Goal: Task Accomplishment & Management: Manage account settings

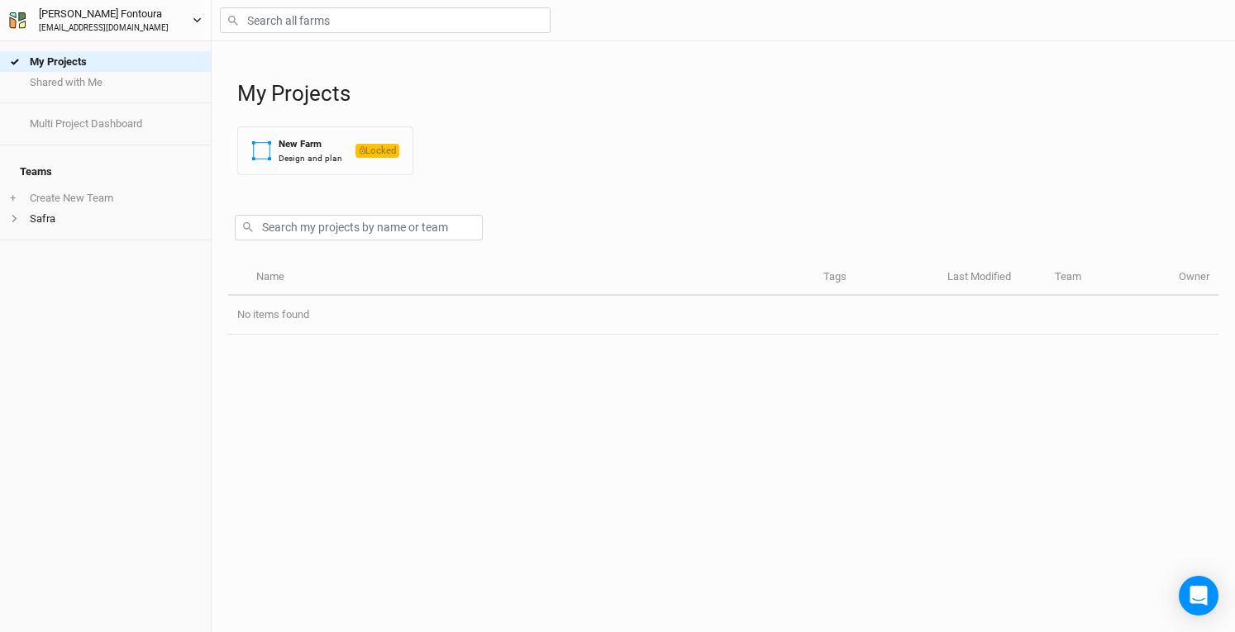
click at [192, 16] on button "[PERSON_NAME] [EMAIL_ADDRESS][DOMAIN_NAME]" at bounding box center [105, 20] width 194 height 30
click at [28, 380] on div "My Projects Shared with Me Multi Project Dashboard Teams + Create New Team Safra" at bounding box center [105, 336] width 211 height 591
click at [58, 208] on li "Safra" at bounding box center [105, 218] width 211 height 21
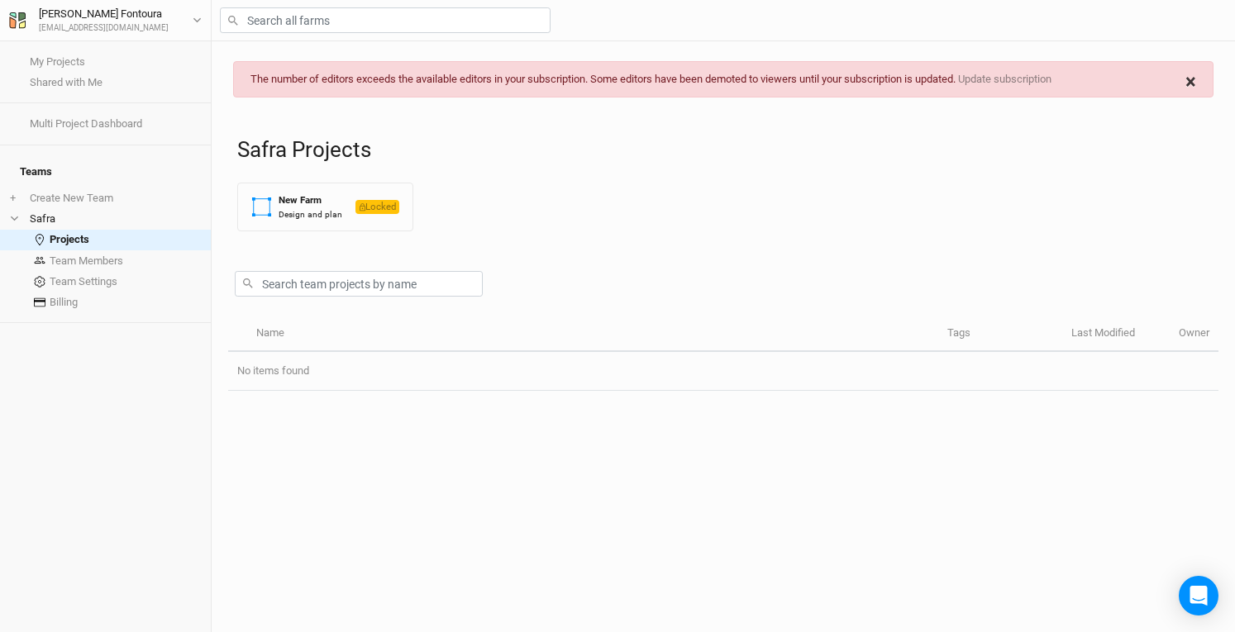
click at [1197, 79] on button "×" at bounding box center [1191, 82] width 44 height 40
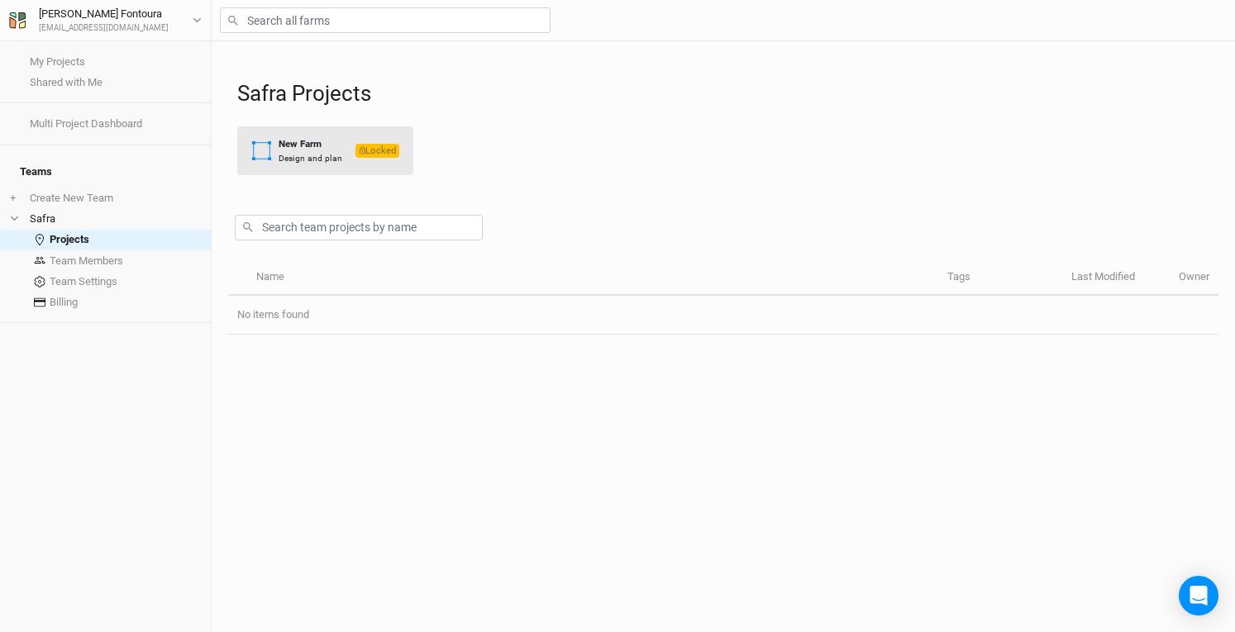
click at [302, 155] on div "Design and plan" at bounding box center [311, 158] width 64 height 12
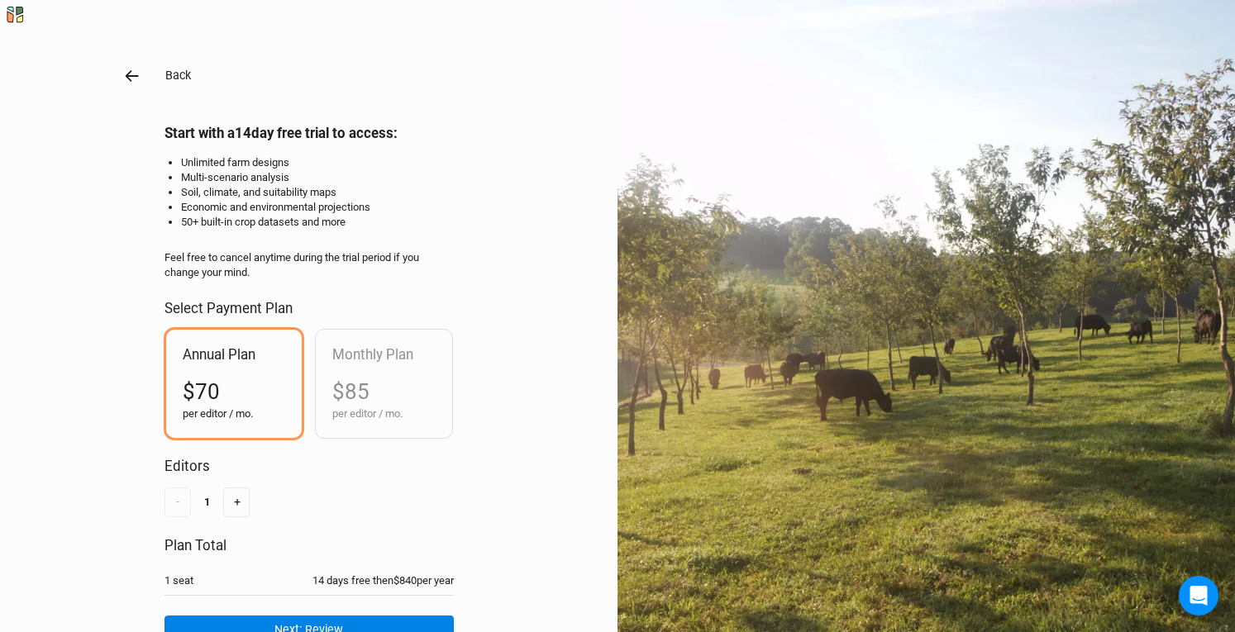
click at [123, 75] on icon "button" at bounding box center [132, 76] width 18 height 18
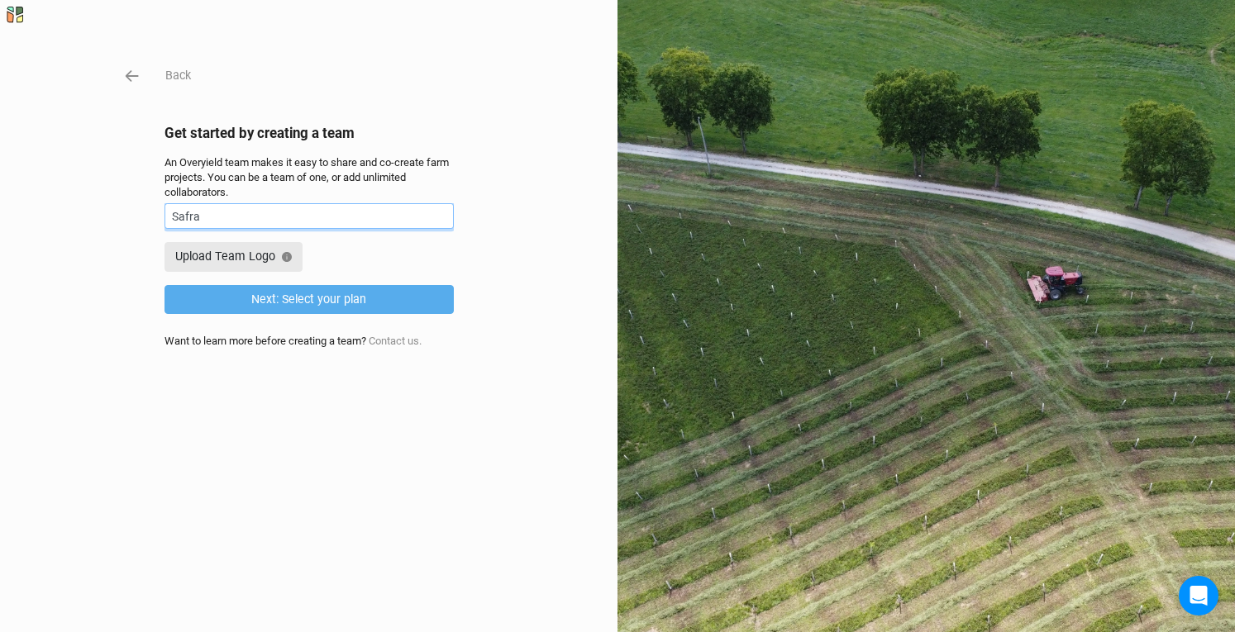
click at [346, 212] on input "Safra" at bounding box center [308, 216] width 289 height 26
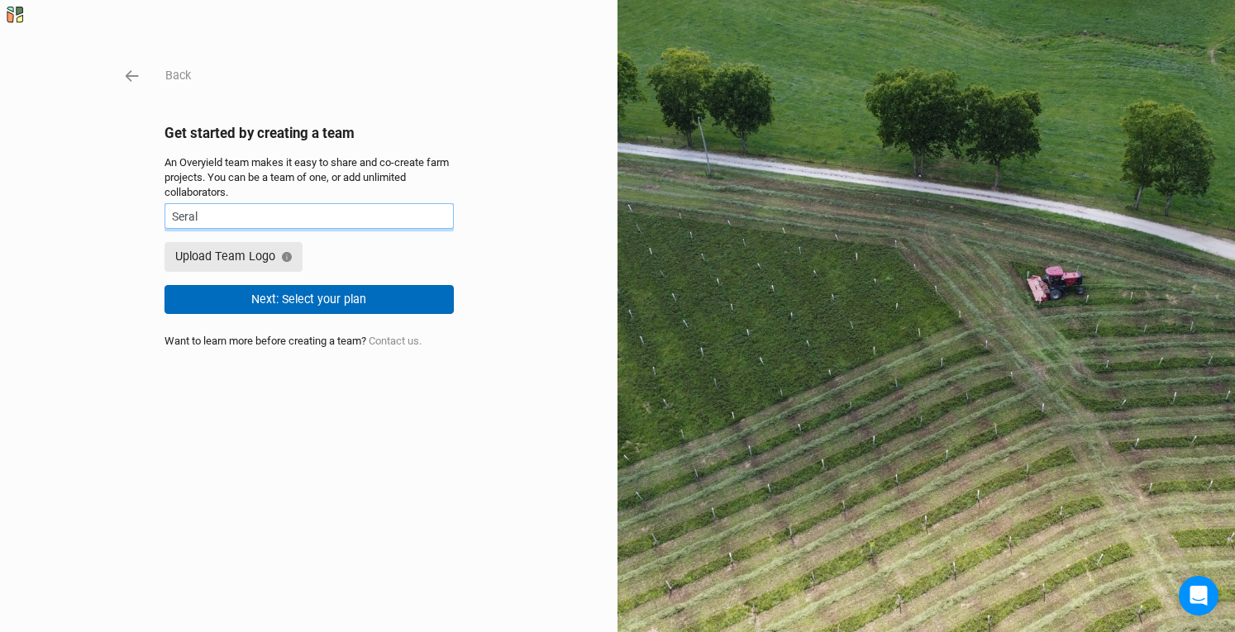
type input "Seral"
click at [218, 294] on button "Next: Select your plan" at bounding box center [308, 299] width 289 height 29
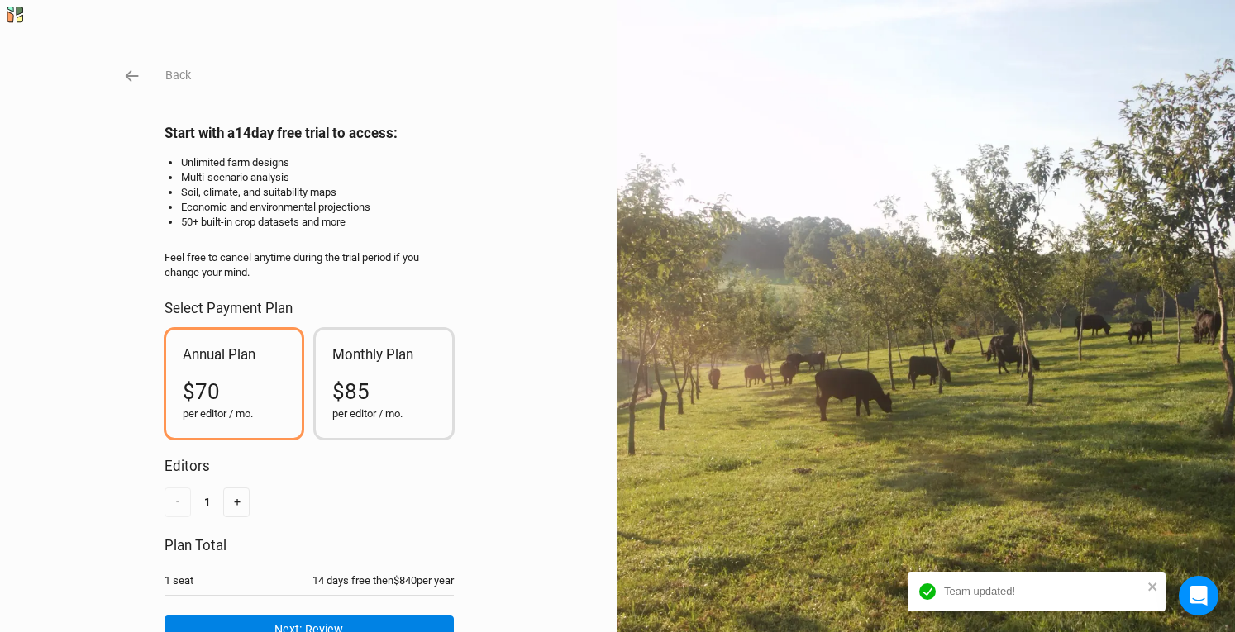
click at [407, 379] on div "$85" at bounding box center [383, 392] width 103 height 30
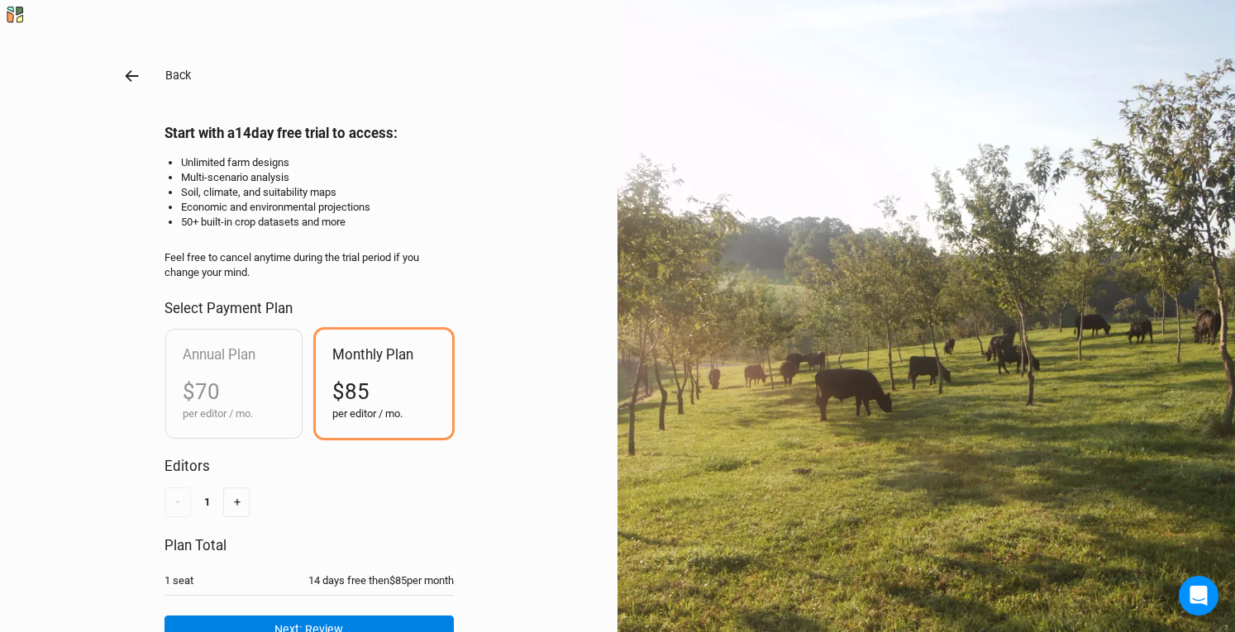
click at [125, 78] on icon "button" at bounding box center [131, 76] width 13 height 12
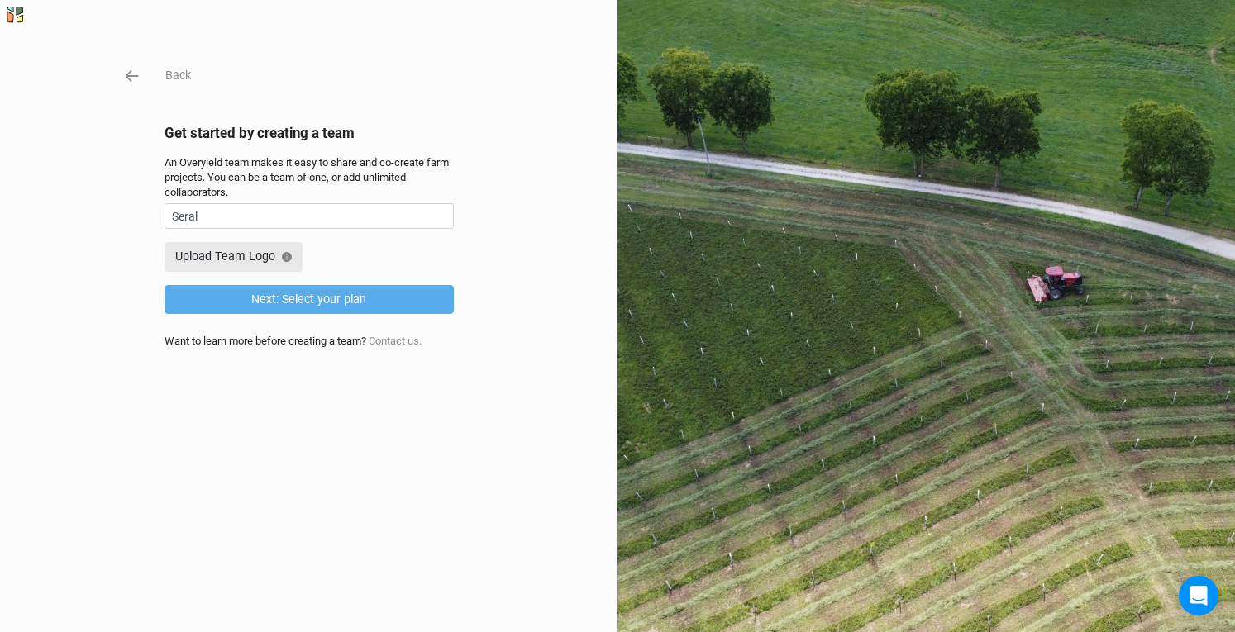
scroll to position [0, 7]
drag, startPoint x: 402, startPoint y: 326, endPoint x: 301, endPoint y: 317, distance: 101.3
click at [301, 317] on div "Back Get started by creating a team An Overyield team makes it easy to share an…" at bounding box center [308, 316] width 289 height 500
click at [328, 455] on div "Back Get started by creating a team An Overyield team makes it easy to share an…" at bounding box center [308, 316] width 289 height 500
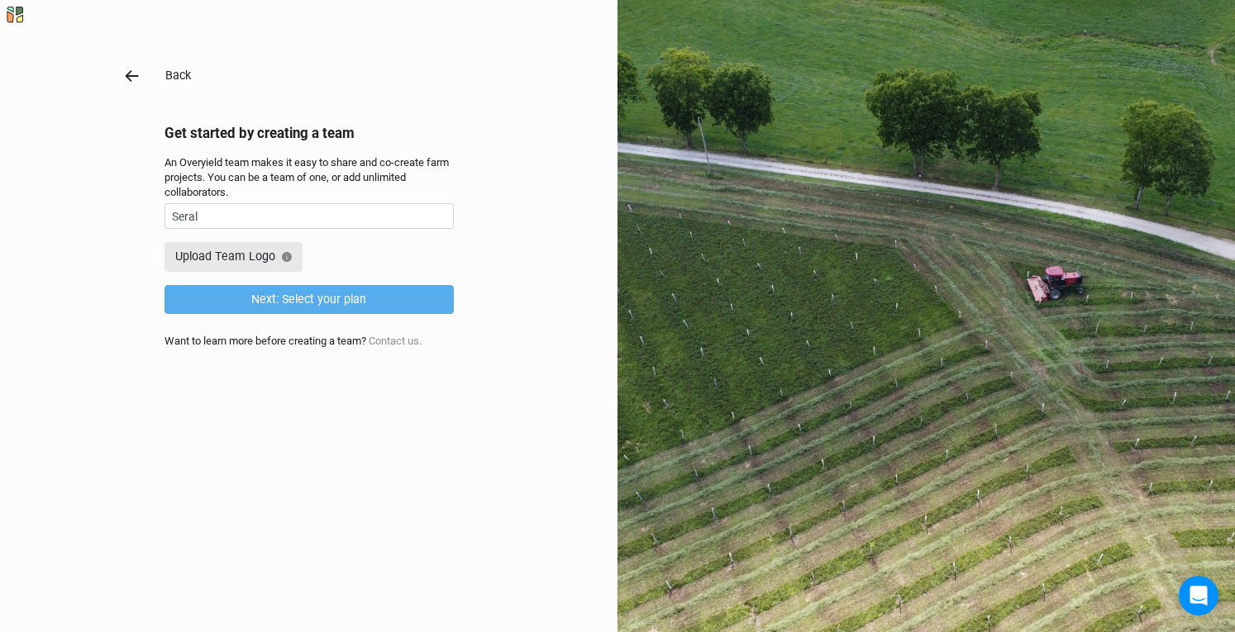
click at [127, 75] on icon "button" at bounding box center [131, 76] width 13 height 12
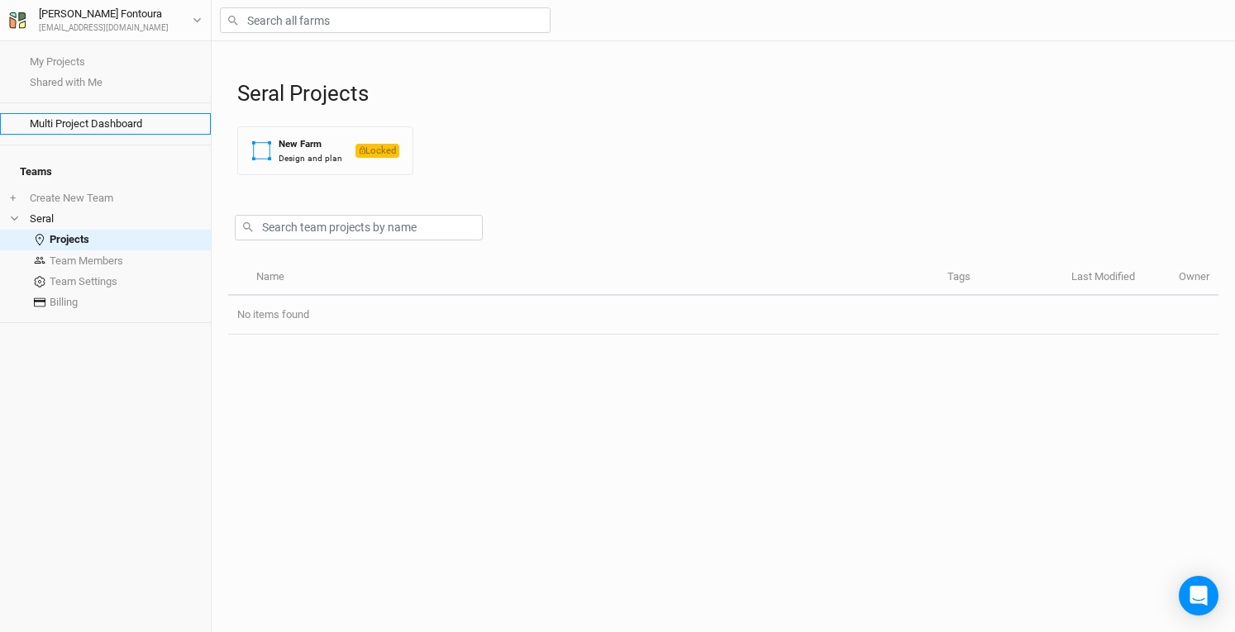
click at [83, 118] on link "Multi Project Dashboard" at bounding box center [105, 123] width 211 height 21
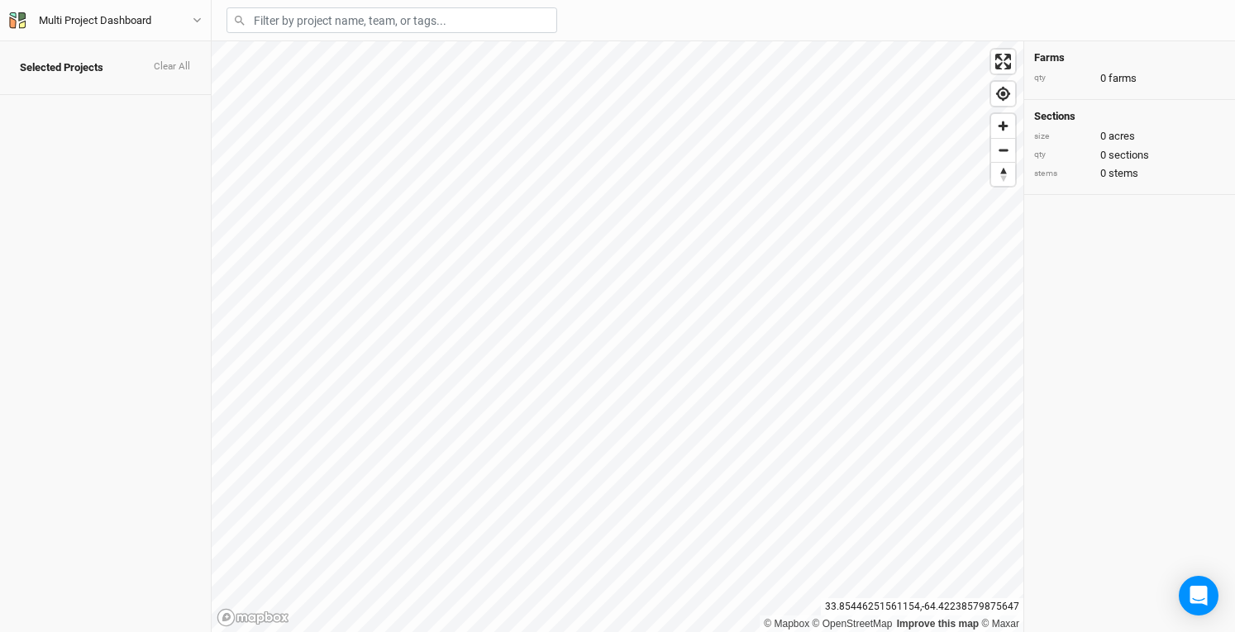
click at [93, 318] on div "Selected Projects Clear All Multi Project Dashboard Back User settings Imperial…" at bounding box center [617, 316] width 1235 height 632
click at [195, 17] on icon "button" at bounding box center [197, 20] width 9 height 9
click at [164, 99] on button "Metric" at bounding box center [159, 101] width 45 height 25
click at [107, 92] on button "Imperial" at bounding box center [111, 101] width 53 height 25
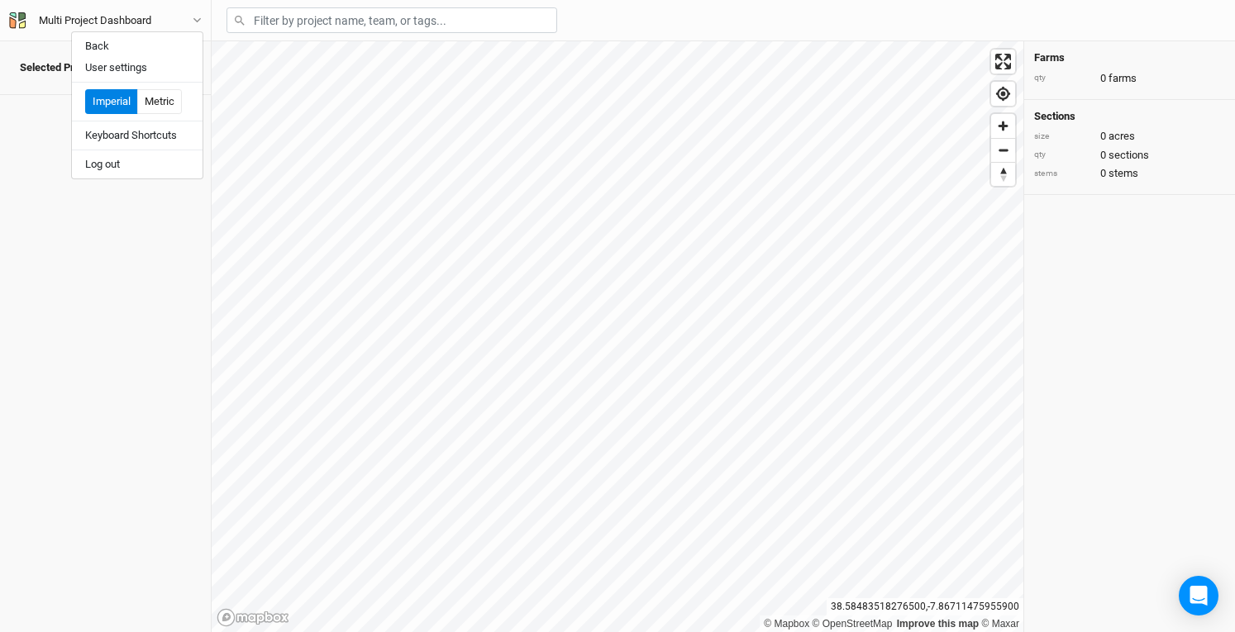
click at [21, 134] on div "Selected Projects Clear All" at bounding box center [105, 336] width 211 height 591
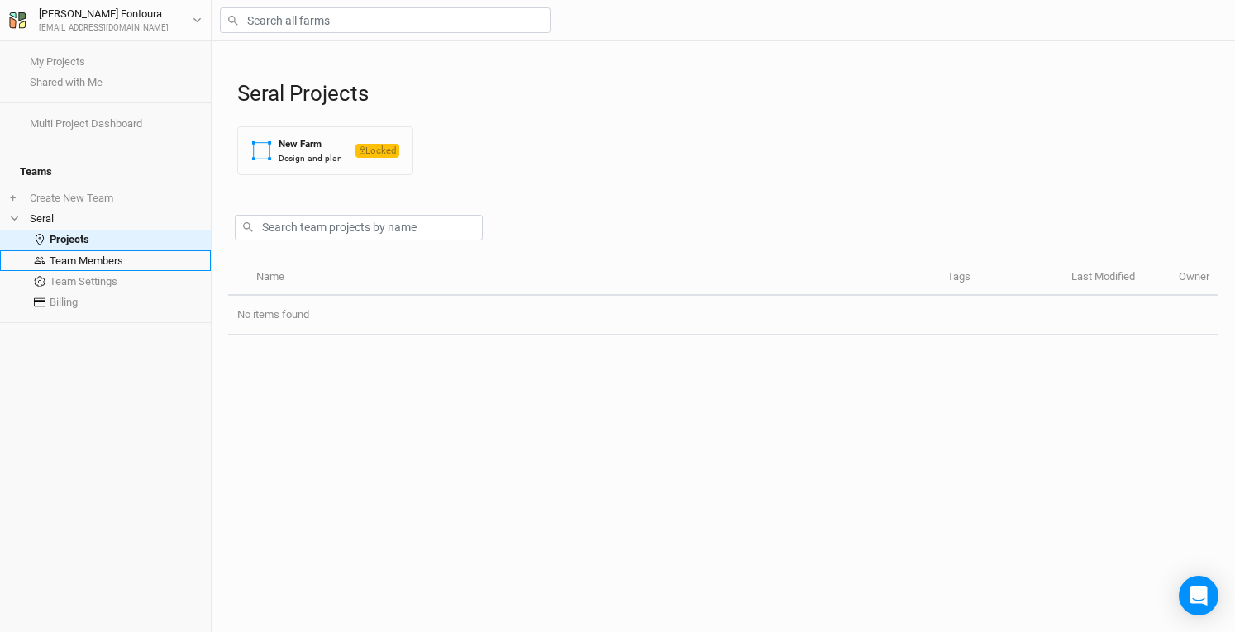
click at [101, 250] on link "Team Members" at bounding box center [105, 260] width 211 height 21
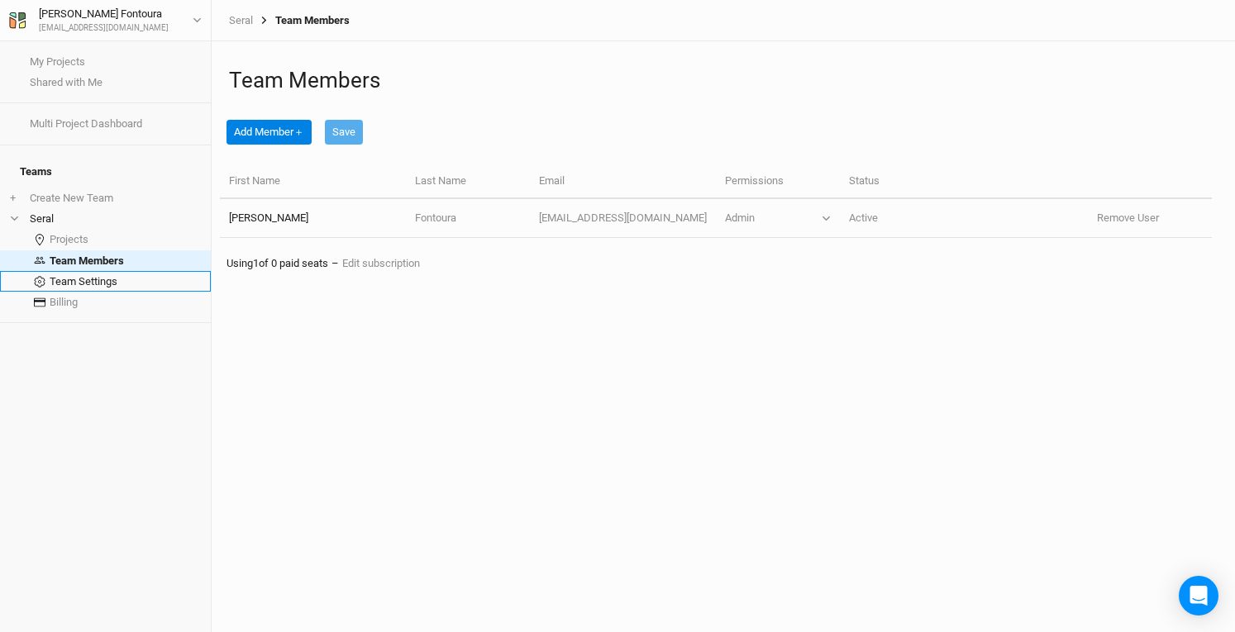
click at [91, 271] on link "Team Settings" at bounding box center [105, 281] width 211 height 21
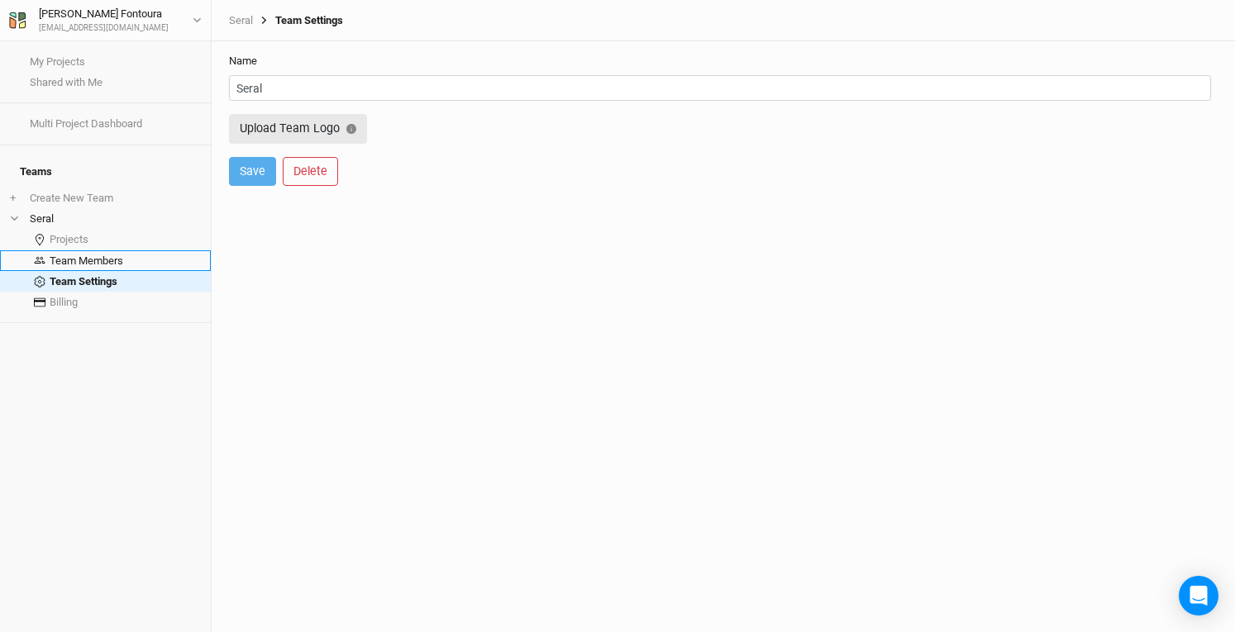
click at [104, 250] on link "Team Members" at bounding box center [105, 260] width 211 height 21
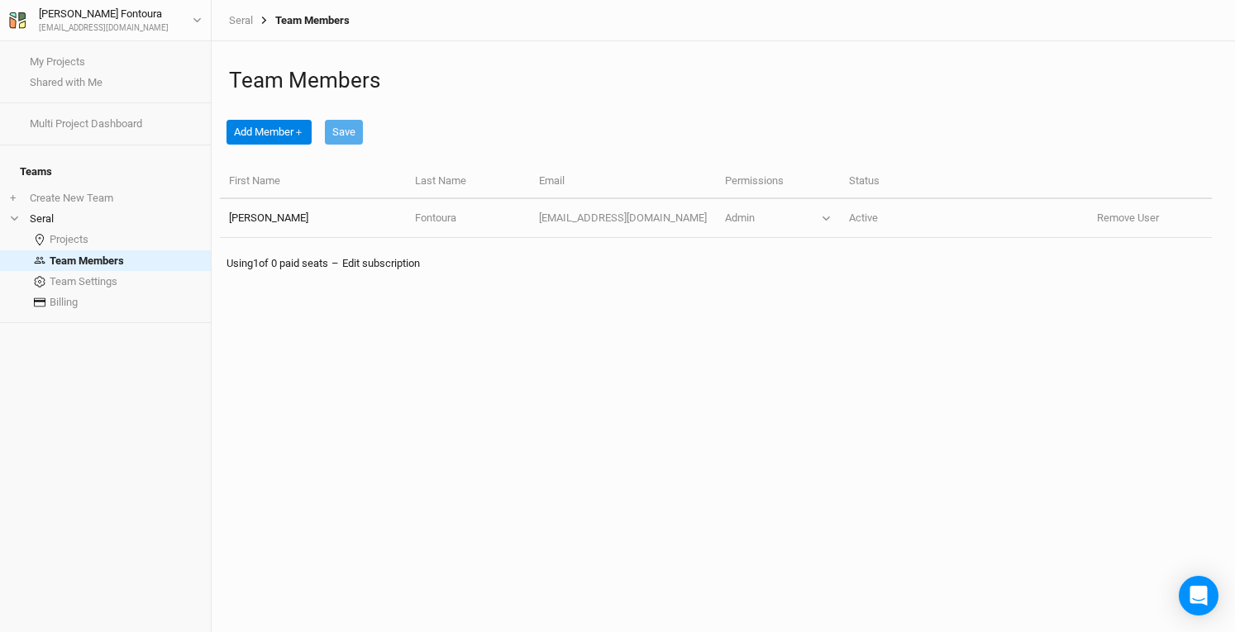
click at [409, 258] on link "Edit subscription" at bounding box center [381, 263] width 78 height 12
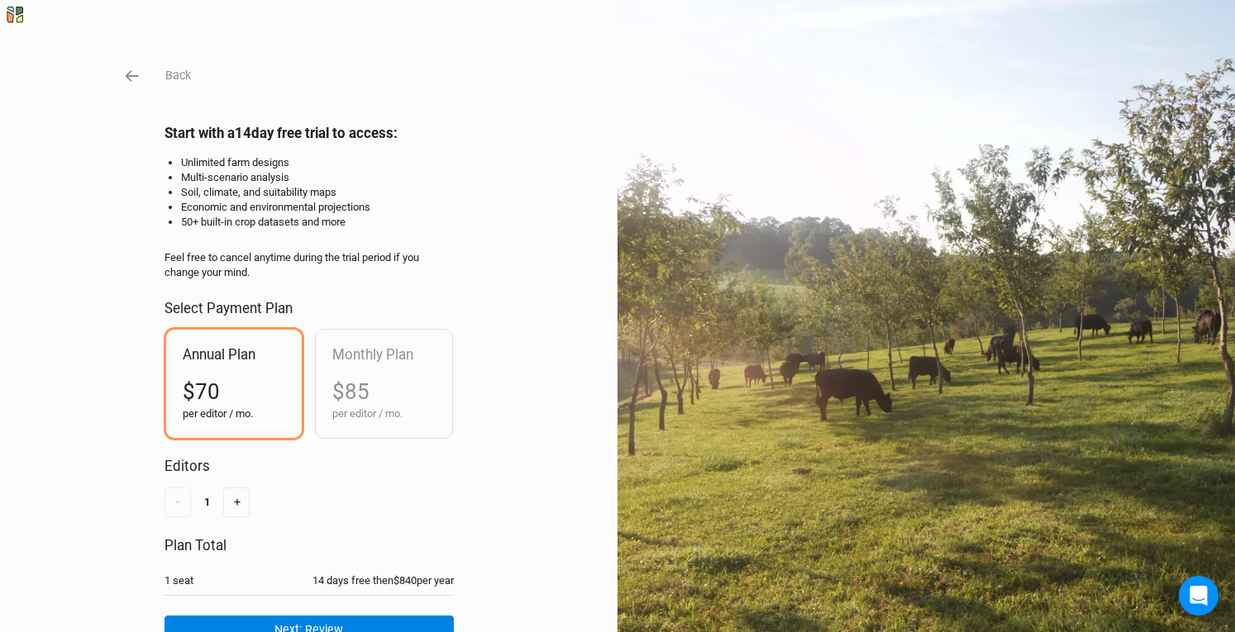
scroll to position [89, 0]
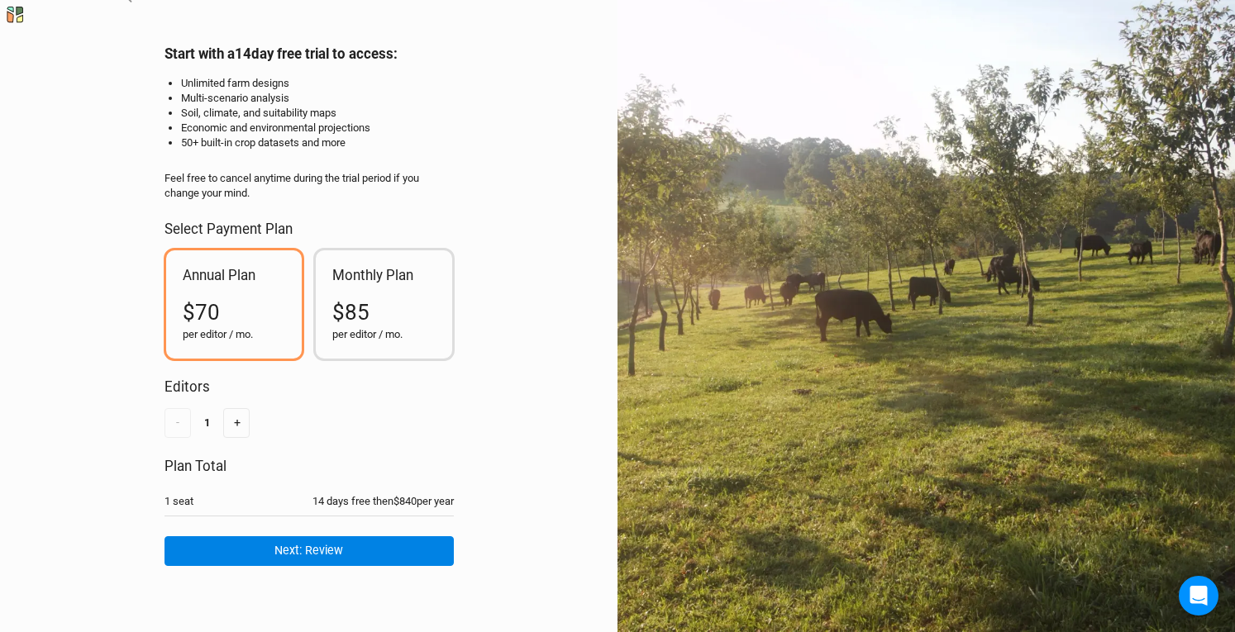
click at [378, 327] on div "per editor / mo." at bounding box center [383, 334] width 103 height 15
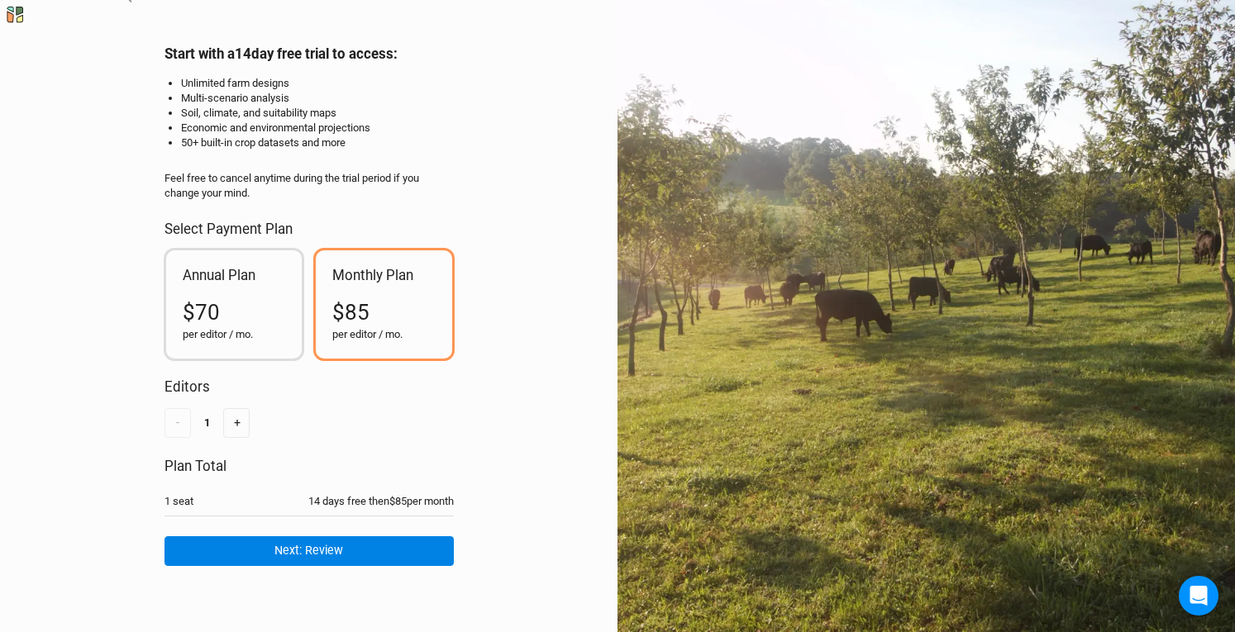
click at [259, 313] on div "$70" at bounding box center [234, 313] width 103 height 30
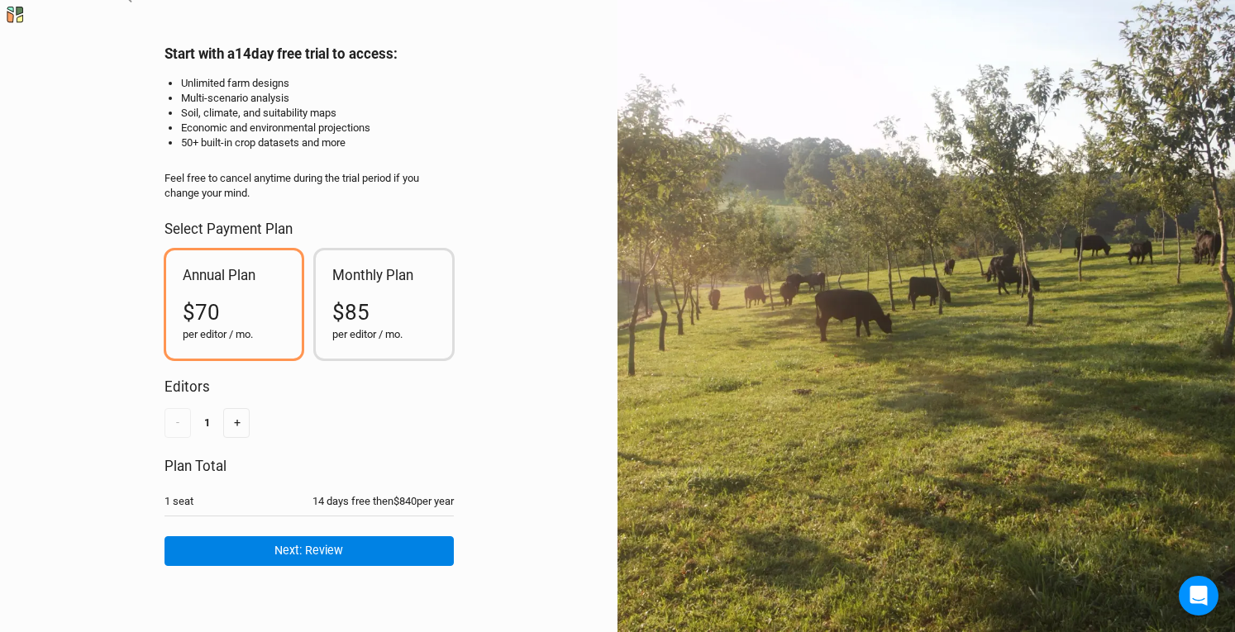
click at [380, 285] on div "Monthly Plan $85 per editor / mo." at bounding box center [384, 304] width 136 height 108
